Goal: Find contact information: Find contact information

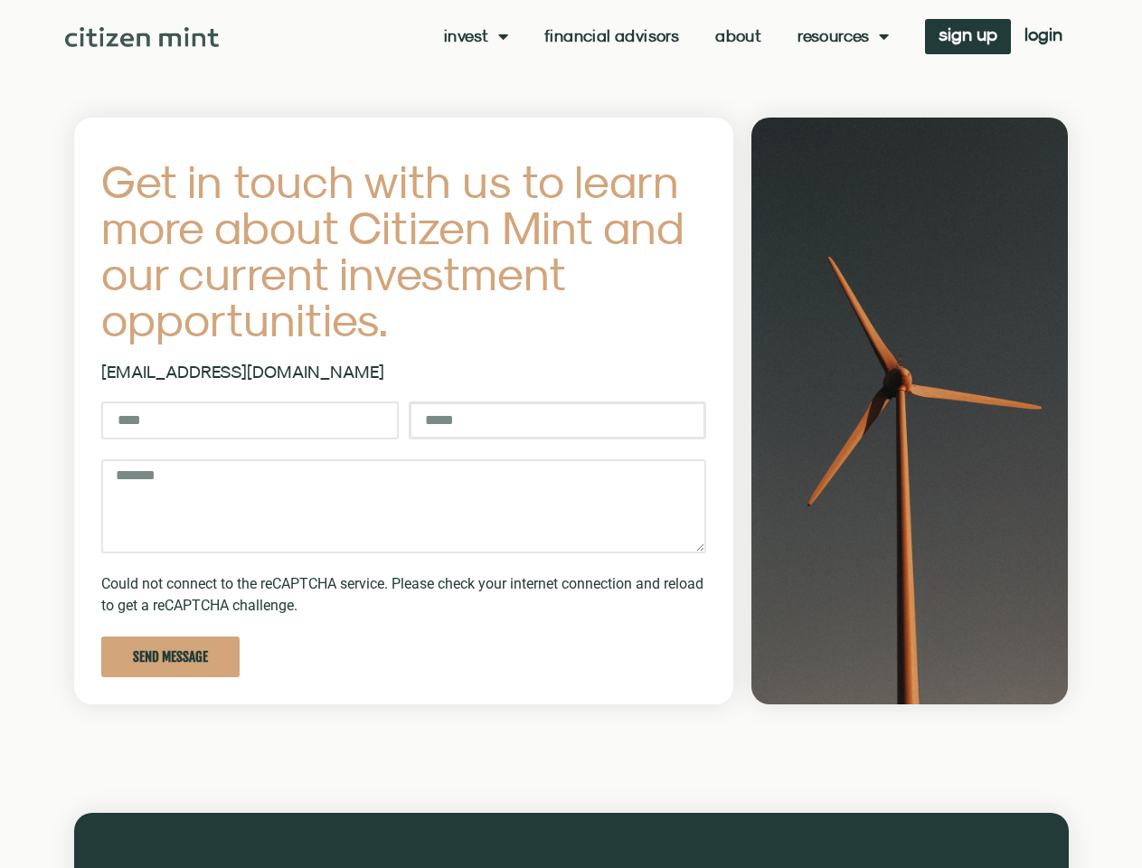
click at [571, 434] on input "Email" at bounding box center [558, 421] width 298 height 38
click at [474, 36] on link "Invest" at bounding box center [476, 36] width 64 height 18
click at [841, 36] on link "Resources" at bounding box center [843, 36] width 91 height 18
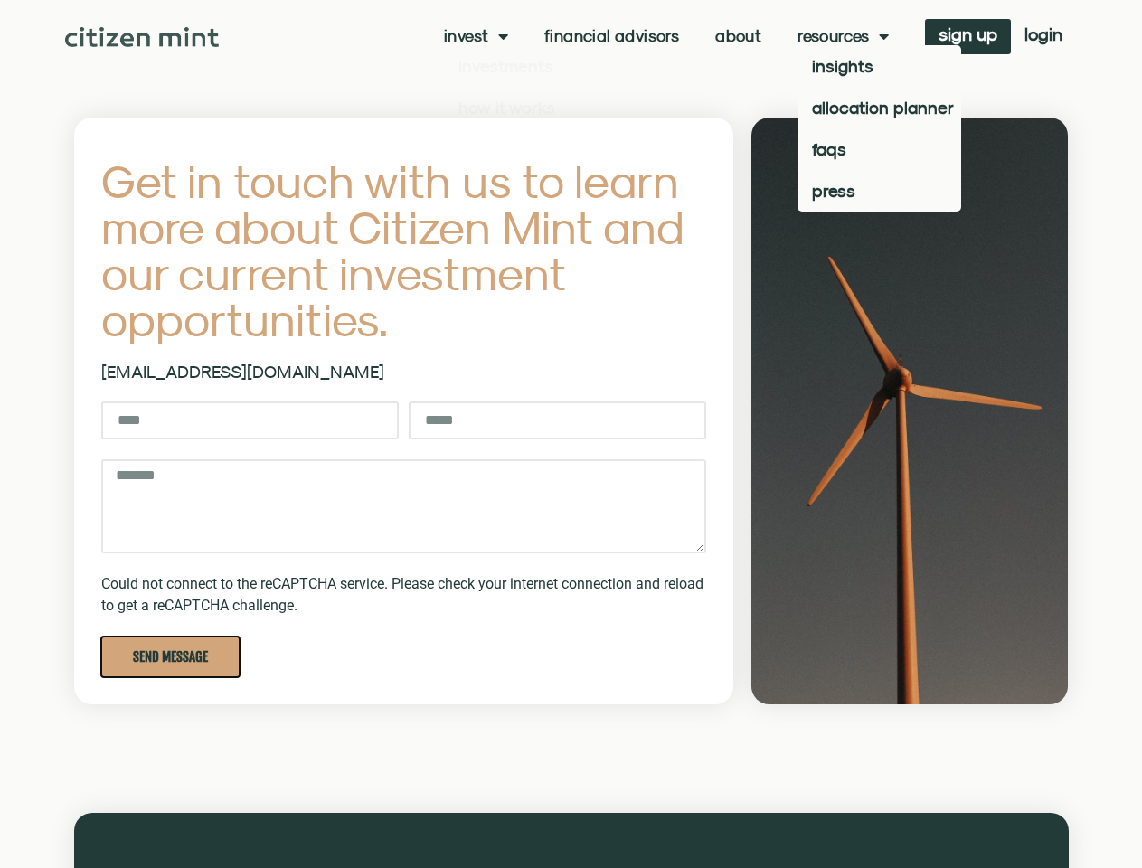
click at [170, 657] on span "Send Message" at bounding box center [170, 657] width 75 height 14
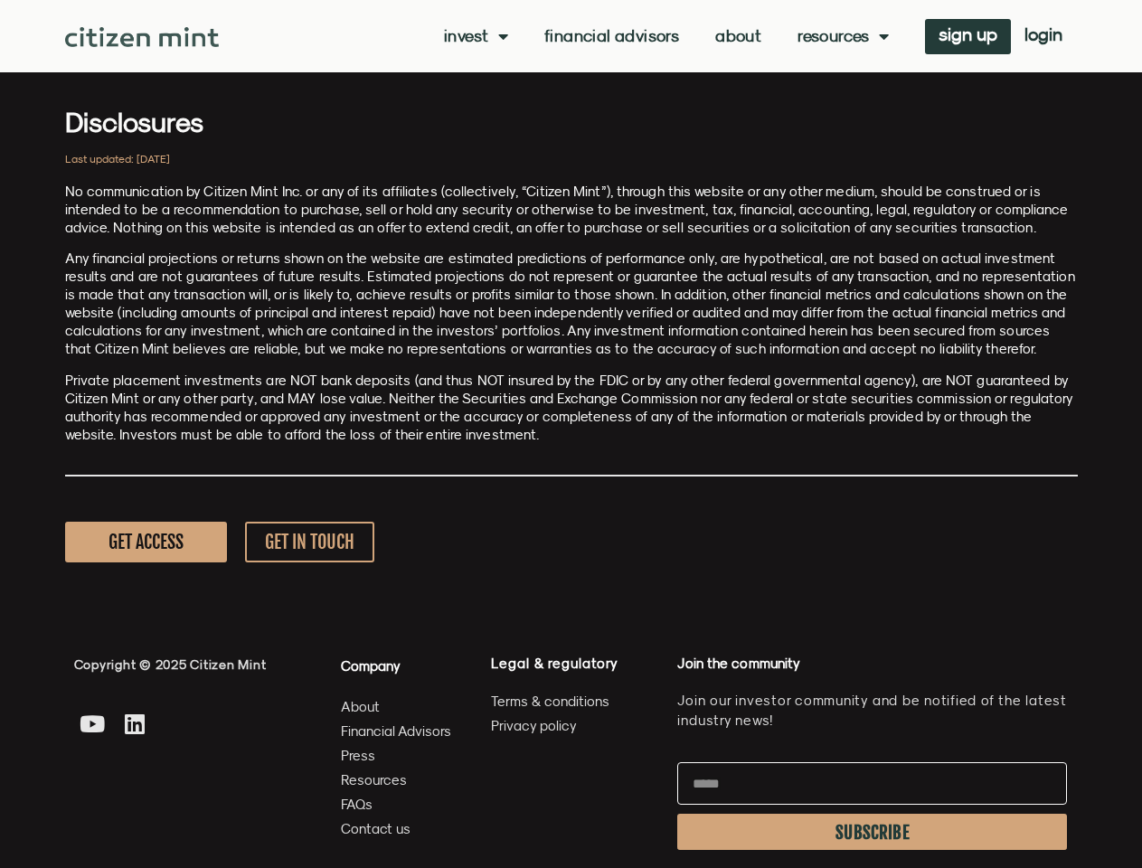
click at [571, 434] on p "Private placement investments are NOT bank deposits (and thus NOT insured by th…" at bounding box center [571, 408] width 1013 height 72
click at [474, 36] on link "Invest" at bounding box center [476, 36] width 64 height 18
click at [841, 36] on link "Resources" at bounding box center [843, 36] width 91 height 18
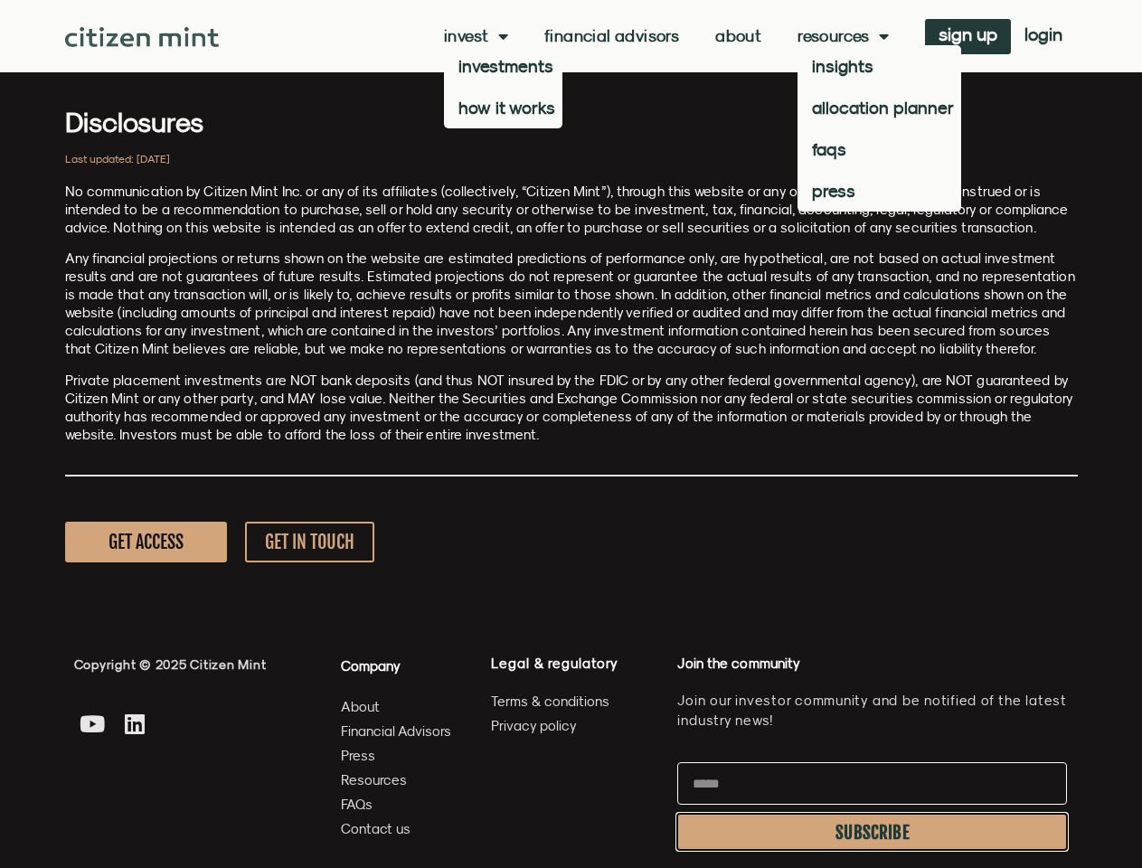
click at [872, 832] on span "SUBSCRIBE" at bounding box center [873, 833] width 74 height 14
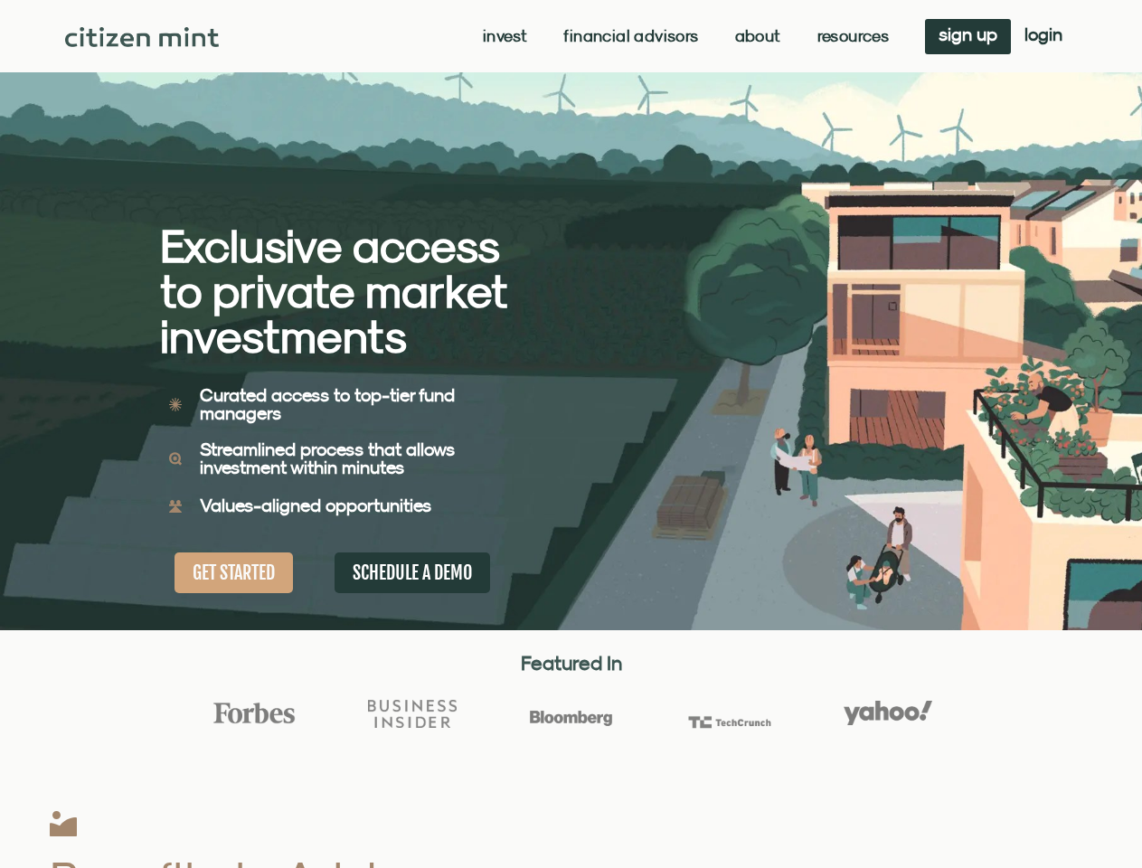
click at [571, 434] on div "Exclusive access to private market investments Exclusive access to private mark…" at bounding box center [366, 315] width 412 height 630
click at [503, 36] on link "Invest" at bounding box center [505, 36] width 44 height 18
click at [851, 36] on link "Resources" at bounding box center [854, 36] width 72 height 18
click at [571, 434] on div "Exclusive access to private market investments Exclusive access to private mark…" at bounding box center [366, 315] width 412 height 630
click at [503, 36] on link "Invest" at bounding box center [505, 36] width 44 height 18
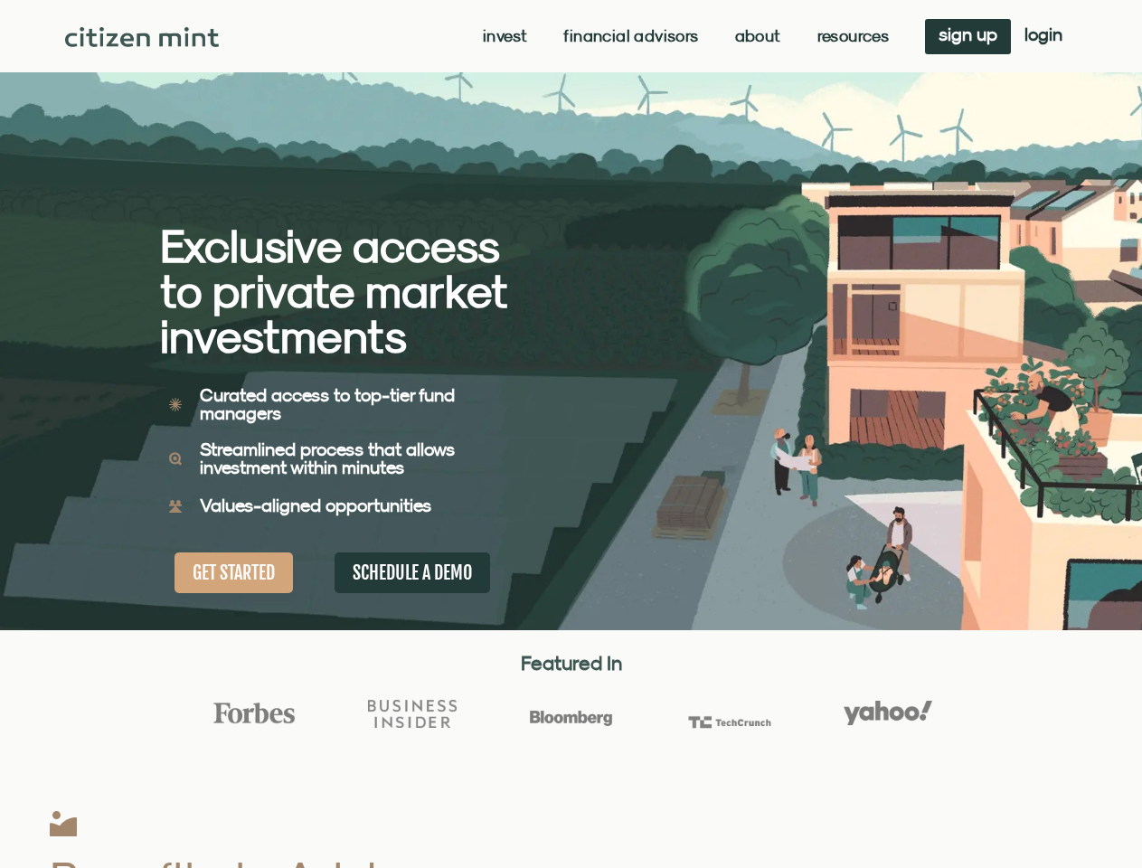
click at [851, 36] on link "Resources" at bounding box center [854, 36] width 72 height 18
